Goal: Task Accomplishment & Management: Manage account settings

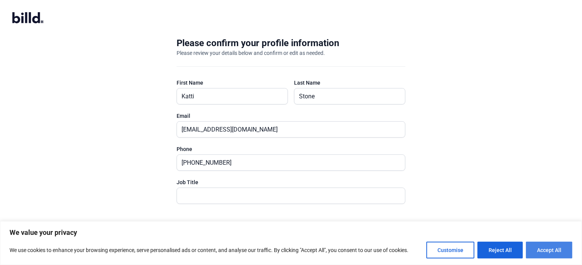
click at [537, 246] on button "Accept All" at bounding box center [549, 250] width 47 height 17
checkbox input "true"
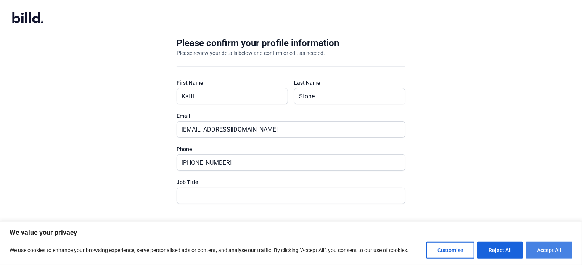
checkbox input "true"
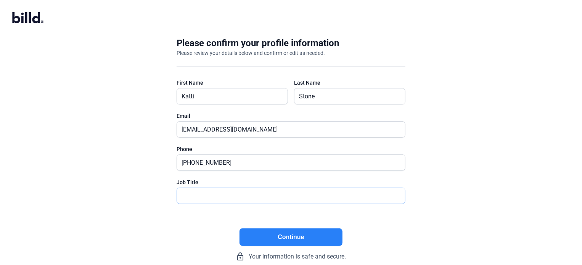
click at [222, 193] on input "text" at bounding box center [287, 196] width 220 height 16
type input "Finance Manager"
click at [284, 233] on button "Continue" at bounding box center [291, 238] width 103 height 18
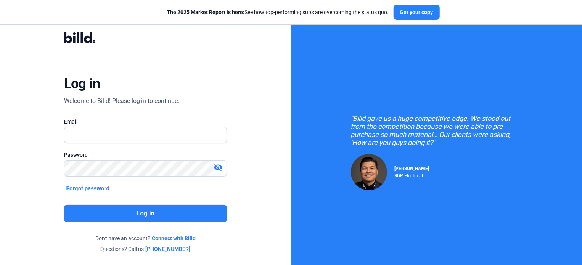
type input "[EMAIL_ADDRESS][DOMAIN_NAME]"
click at [125, 212] on button "Log in" at bounding box center [145, 214] width 163 height 18
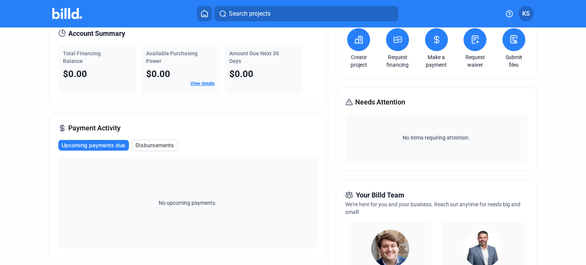
scroll to position [191, 0]
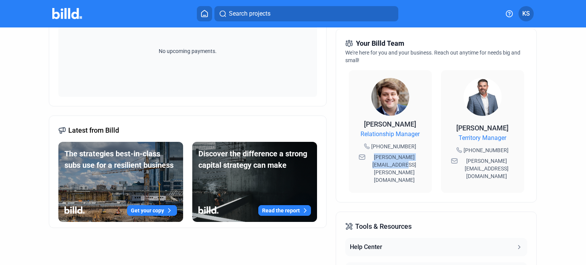
drag, startPoint x: 404, startPoint y: 166, endPoint x: 362, endPoint y: 154, distance: 43.6
click at [362, 154] on div "[PERSON_NAME][EMAIL_ADDRESS][PERSON_NAME][DOMAIN_NAME]" at bounding box center [390, 169] width 68 height 34
copy span "[PERSON_NAME][EMAIL_ADDRESS][PERSON_NAME][DOMAIN_NAME]"
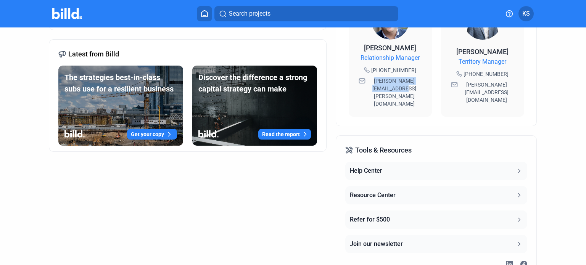
scroll to position [0, 0]
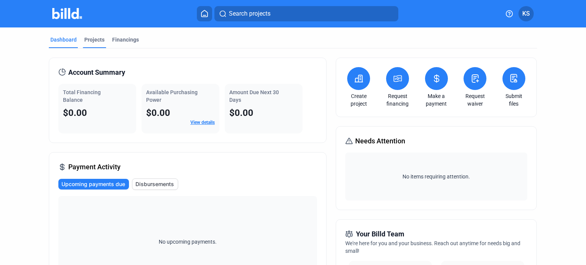
click at [102, 38] on div "Projects" at bounding box center [94, 42] width 23 height 12
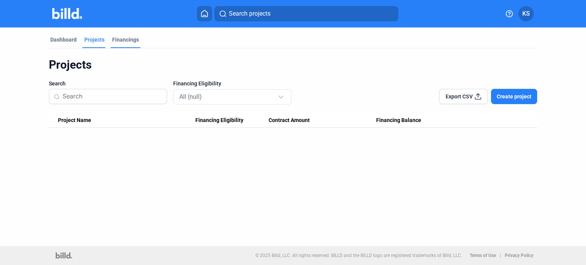
click at [117, 38] on div "Financings" at bounding box center [125, 40] width 27 height 8
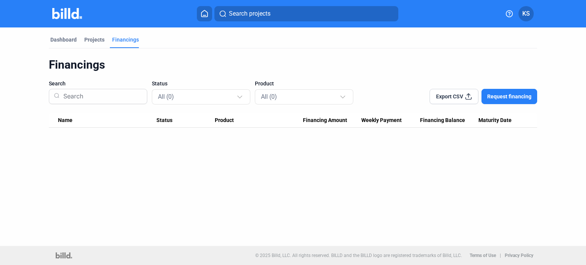
click at [522, 14] on span "KS" at bounding box center [526, 13] width 8 height 9
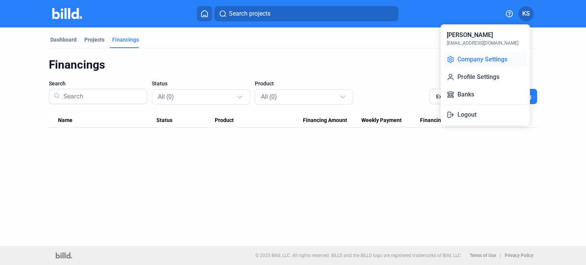
click at [494, 58] on button "Company Settings" at bounding box center [485, 59] width 83 height 15
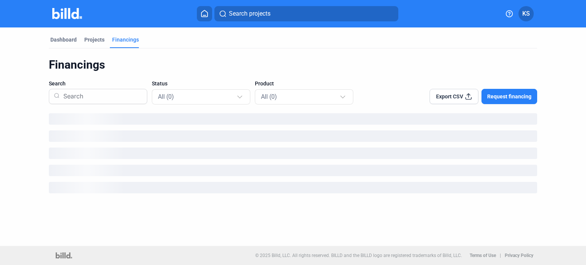
click at [51, 35] on mat-tab-group "Dashboard Projects Financings Financings Search Status All (0) Product All (0) …" at bounding box center [293, 113] width 488 height 172
click at [64, 40] on div "Dashboard" at bounding box center [63, 40] width 26 height 8
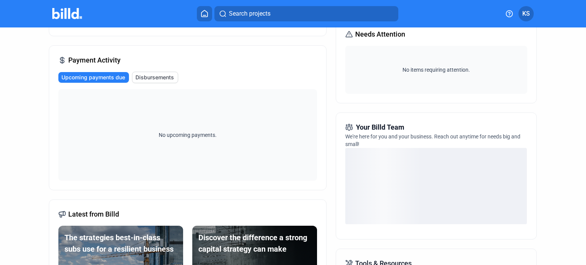
scroll to position [185, 0]
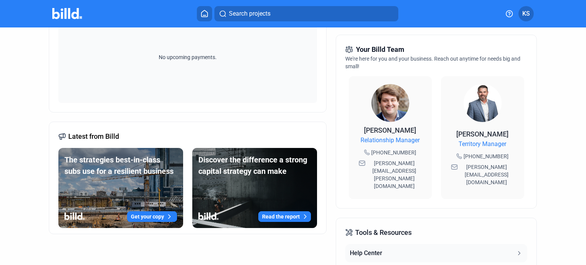
drag, startPoint x: 403, startPoint y: 172, endPoint x: 365, endPoint y: 164, distance: 38.2
click at [367, 164] on span "[PERSON_NAME][EMAIL_ADDRESS][PERSON_NAME][DOMAIN_NAME]" at bounding box center [394, 174] width 55 height 31
copy span "[PERSON_NAME][EMAIL_ADDRESS][PERSON_NAME][DOMAIN_NAME]"
